Goal: Information Seeking & Learning: Check status

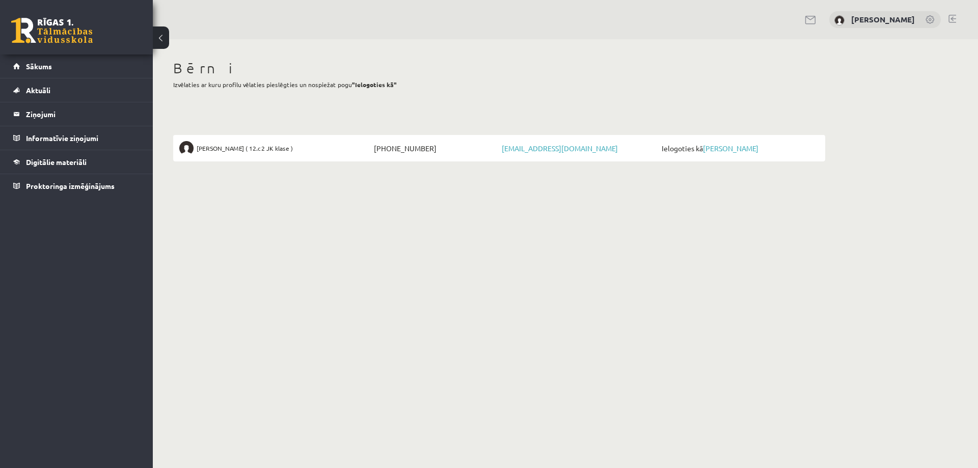
click at [734, 143] on li "[PERSON_NAME] ( 12.c2 JK klase ) [PHONE_NUMBER] [EMAIL_ADDRESS][DOMAIN_NAME] Ie…" at bounding box center [499, 148] width 652 height 26
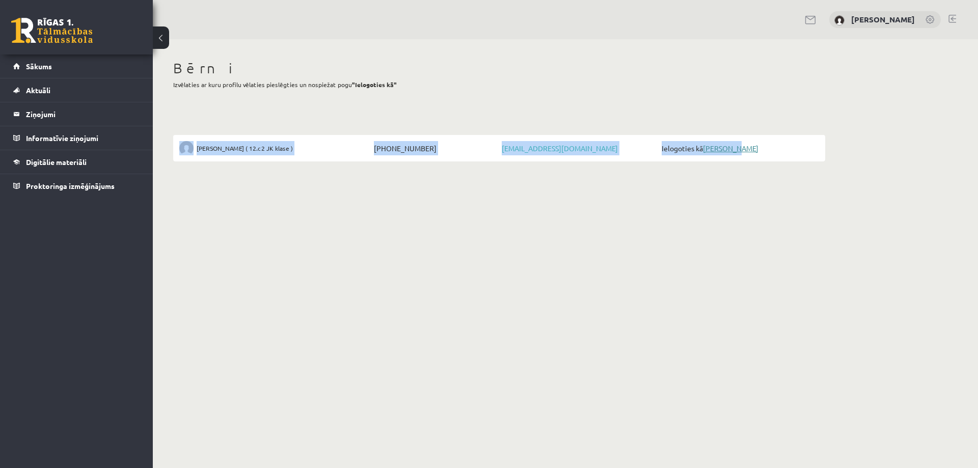
click at [737, 150] on link "[PERSON_NAME]" at bounding box center [731, 148] width 56 height 9
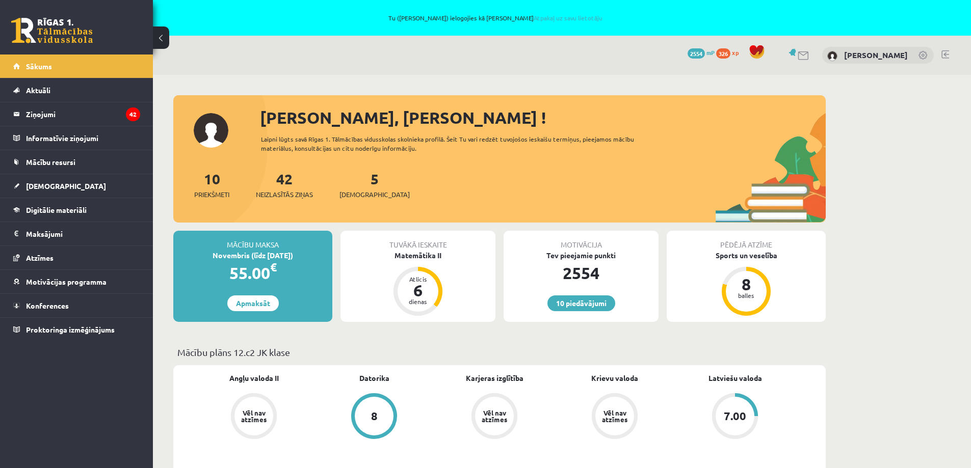
click at [278, 178] on div "42 Neizlasītās ziņas" at bounding box center [284, 184] width 57 height 32
click at [289, 184] on link "42 Neizlasītās ziņas" at bounding box center [284, 185] width 57 height 30
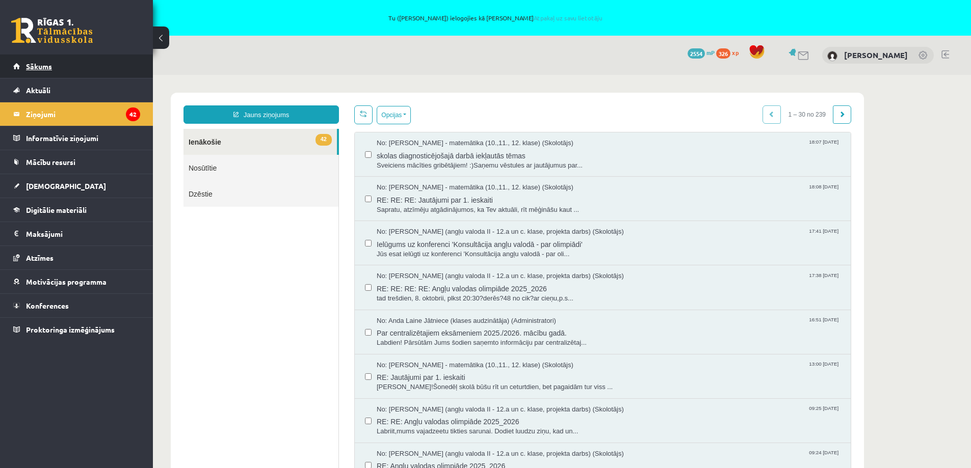
click at [41, 63] on span "Sākums" at bounding box center [39, 66] width 26 height 9
